Goal: Task Accomplishment & Management: Complete application form

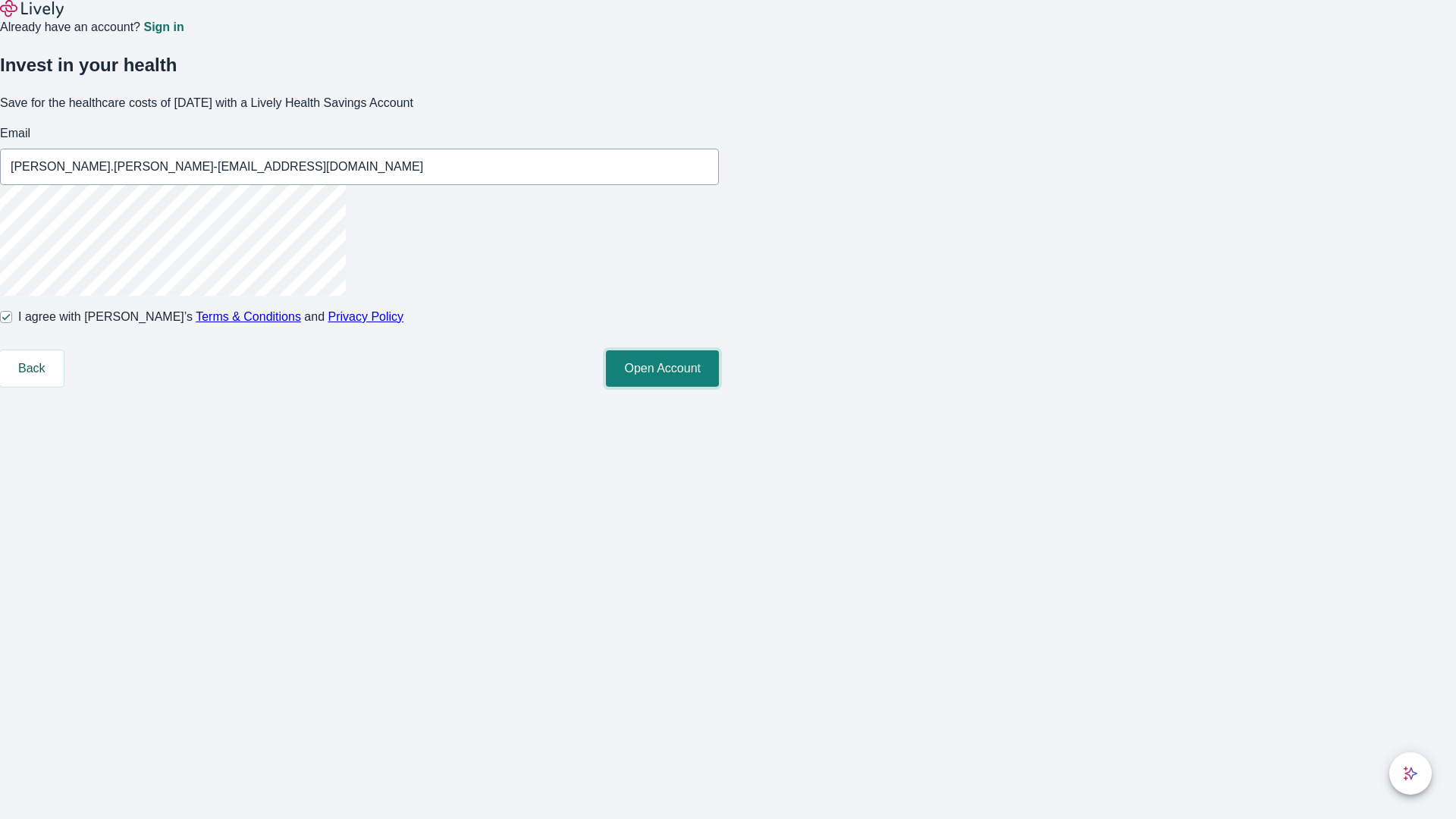
click at [719, 387] on button "Open Account" at bounding box center [662, 369] width 113 height 37
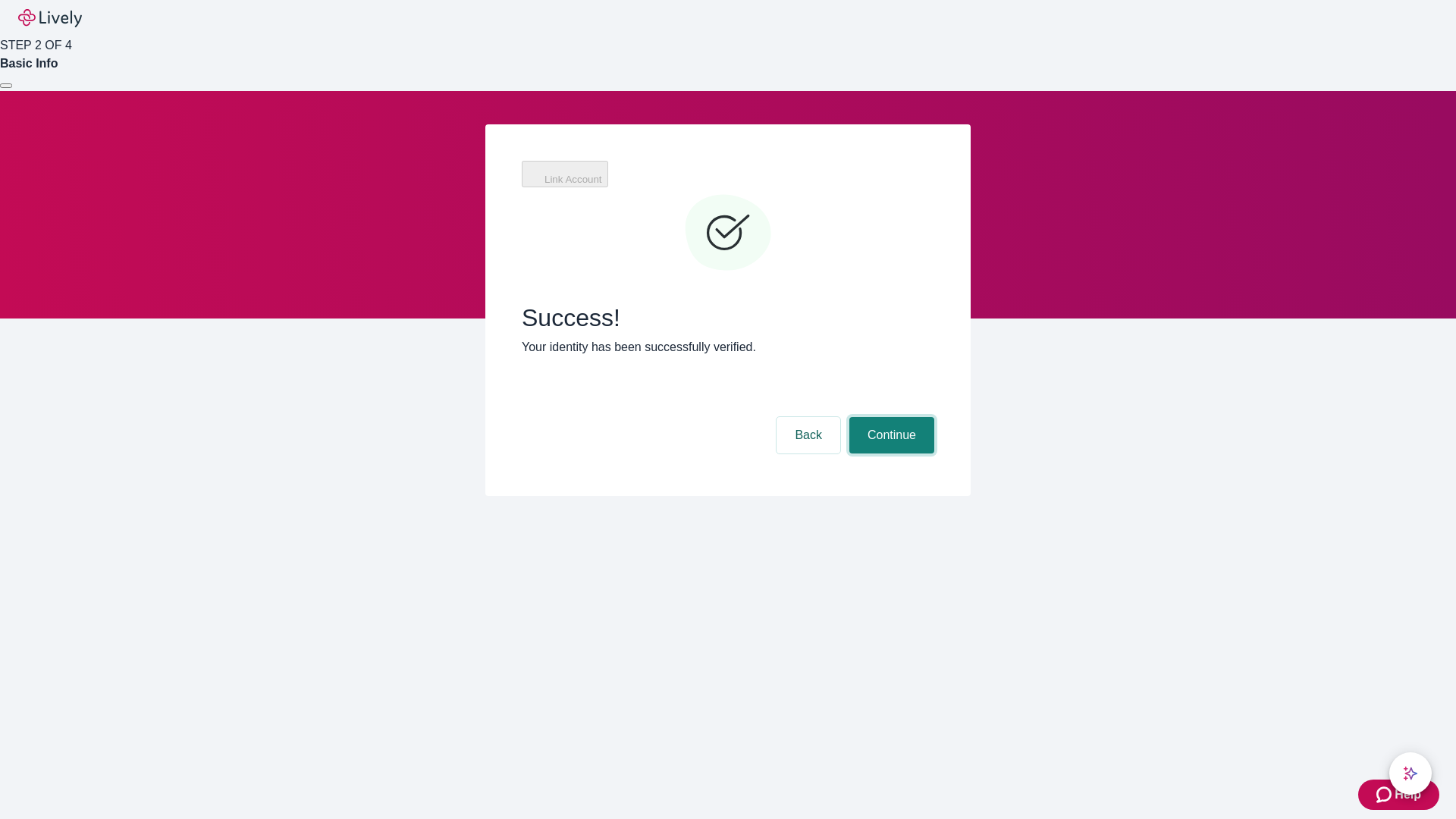
click at [890, 417] on button "Continue" at bounding box center [891, 435] width 85 height 37
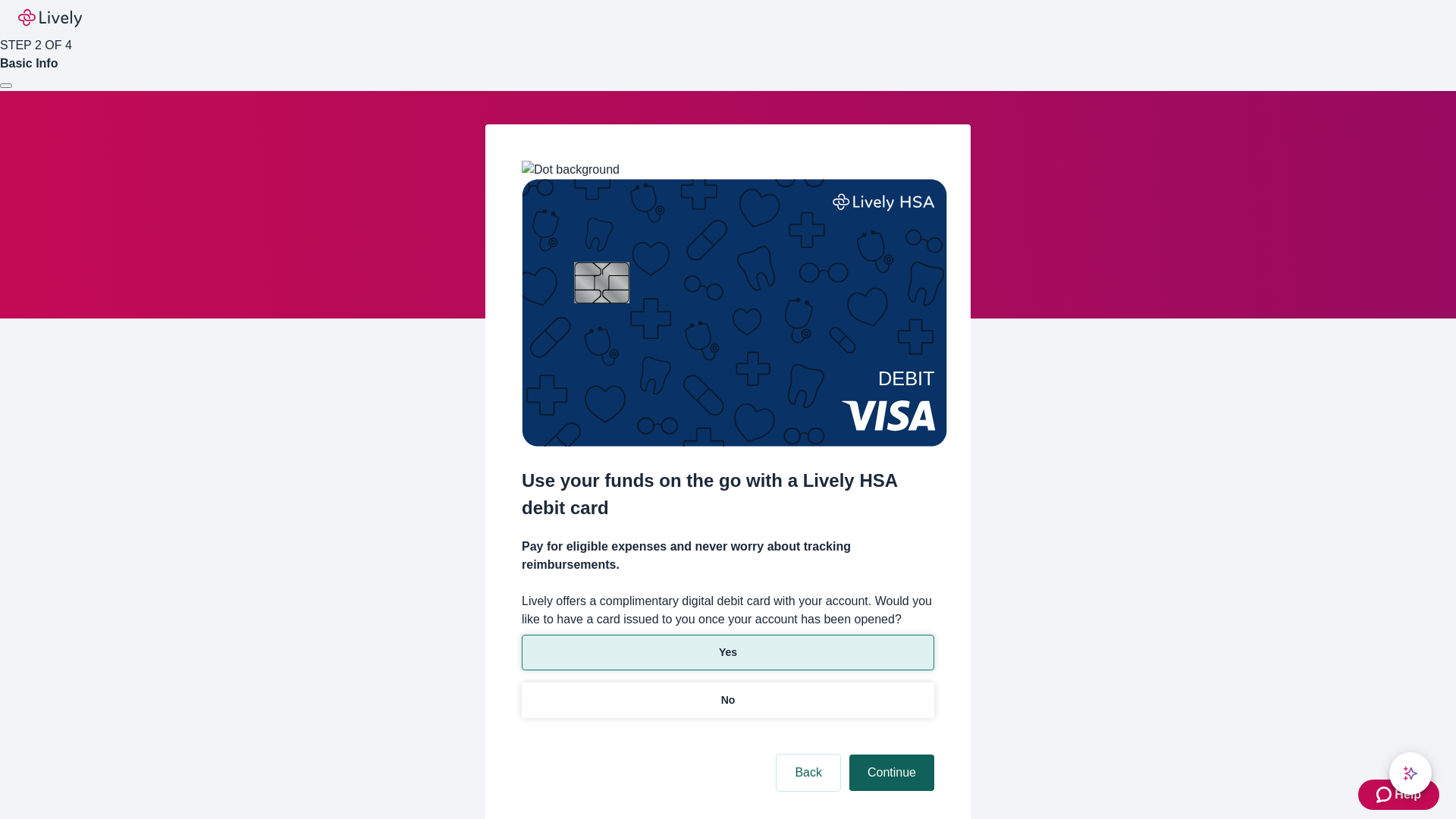
click at [727, 645] on p "Yes" at bounding box center [728, 653] width 18 height 16
click at [890, 754] on button "Continue" at bounding box center [891, 773] width 85 height 37
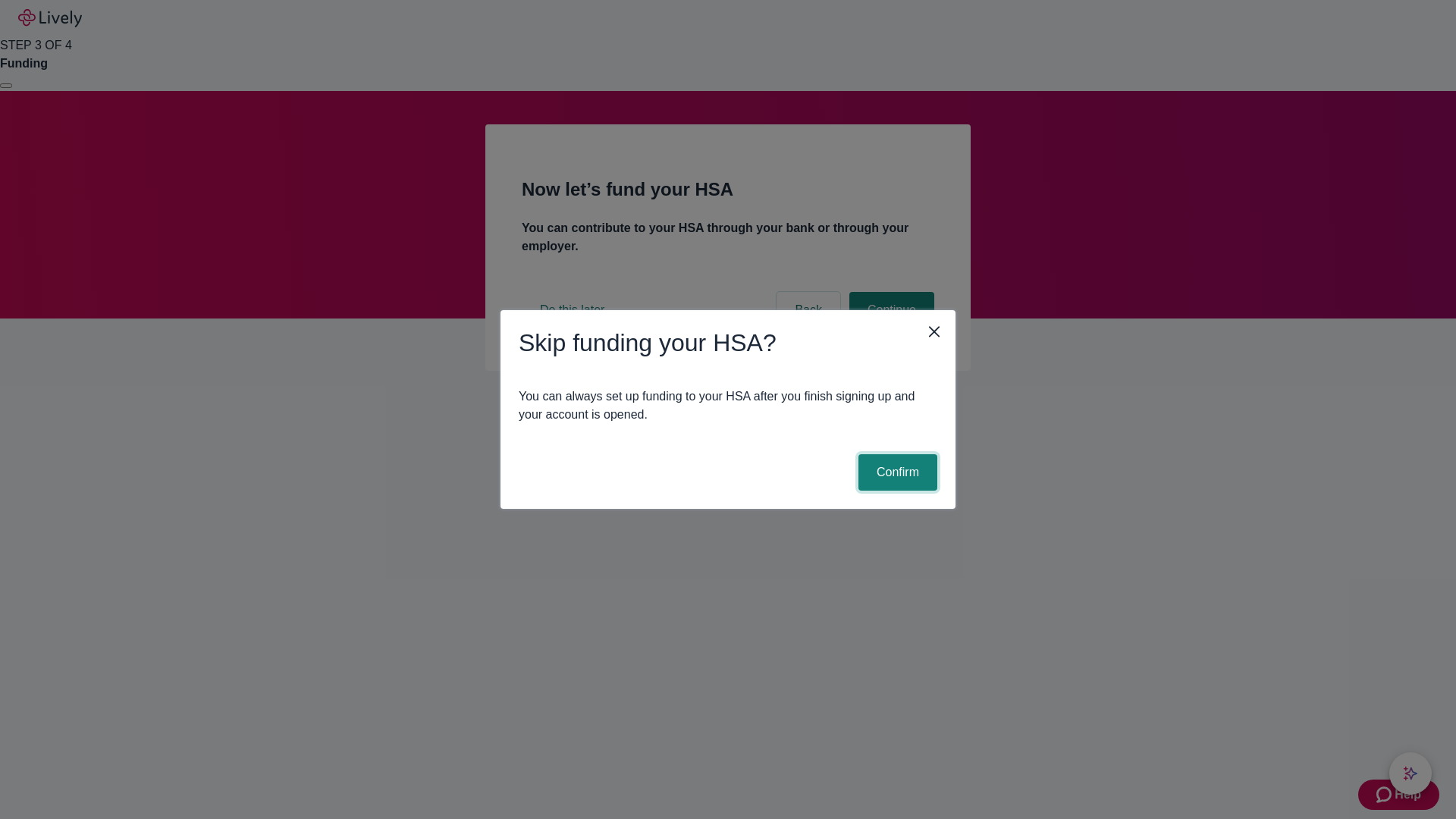
click at [896, 473] on button "Confirm" at bounding box center [898, 473] width 79 height 37
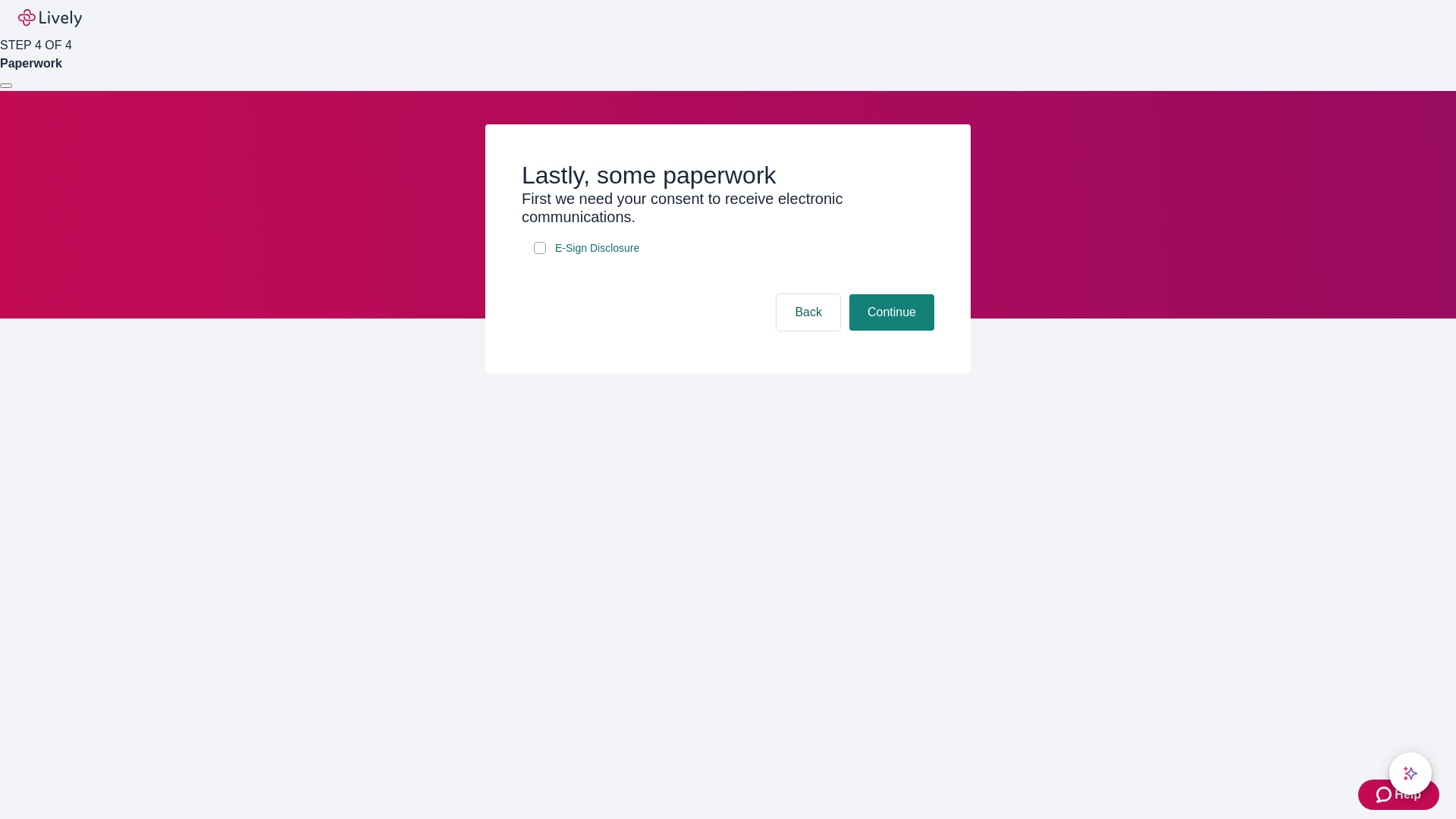
click at [540, 254] on input "E-Sign Disclosure" at bounding box center [540, 248] width 12 height 12
checkbox input "true"
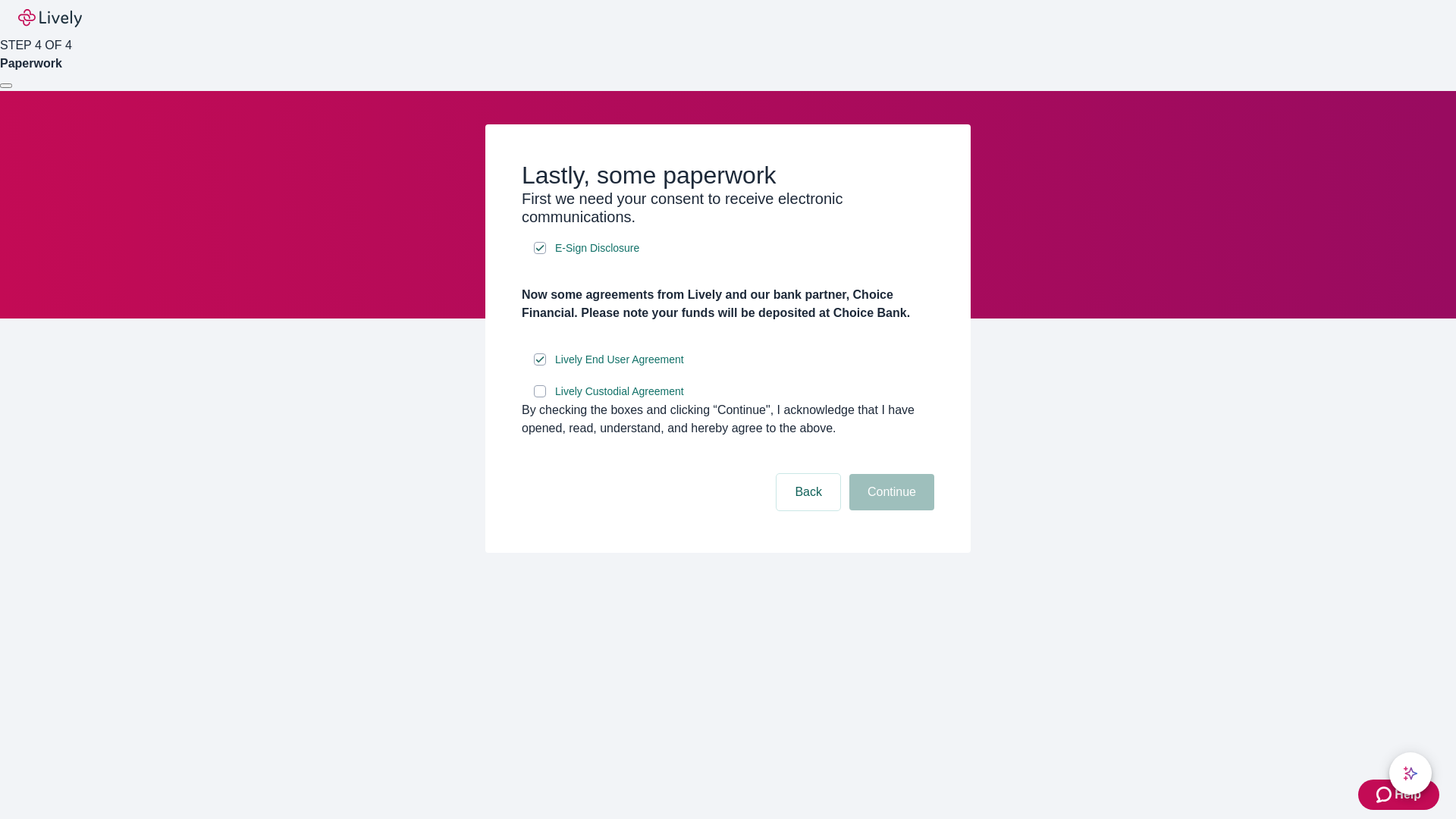
click at [540, 398] on input "Lively Custodial Agreement" at bounding box center [540, 392] width 12 height 12
checkbox input "true"
click at [890, 510] on button "Continue" at bounding box center [891, 492] width 85 height 37
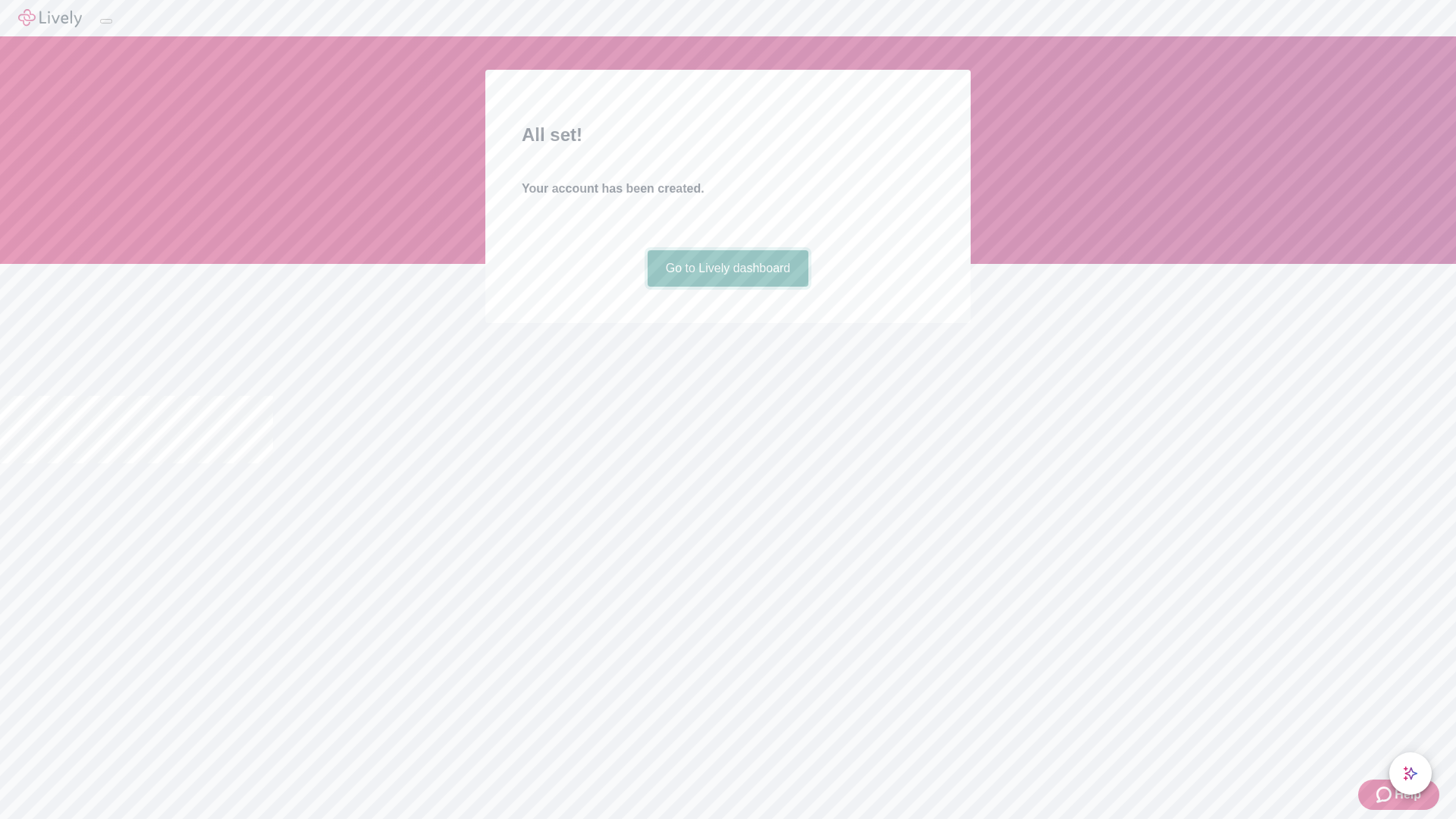
click at [727, 287] on link "Go to Lively dashboard" at bounding box center [728, 268] width 162 height 37
